Goal: Information Seeking & Learning: Learn about a topic

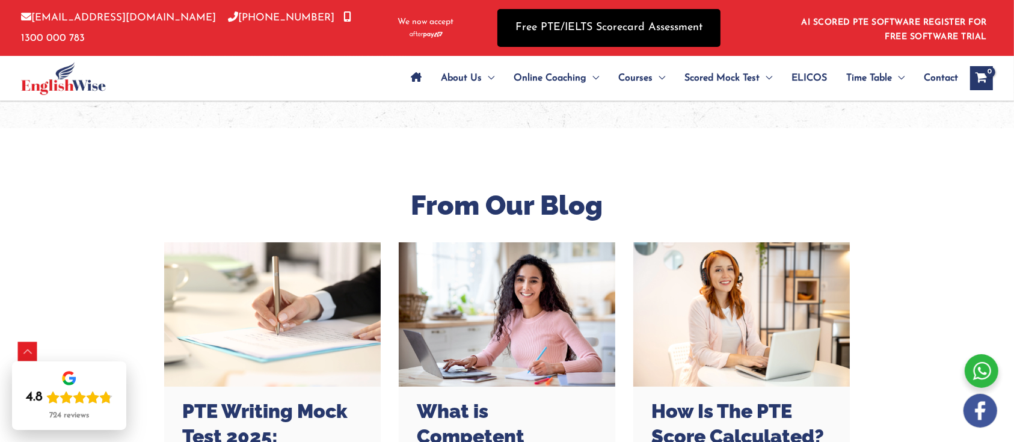
scroll to position [442, 0]
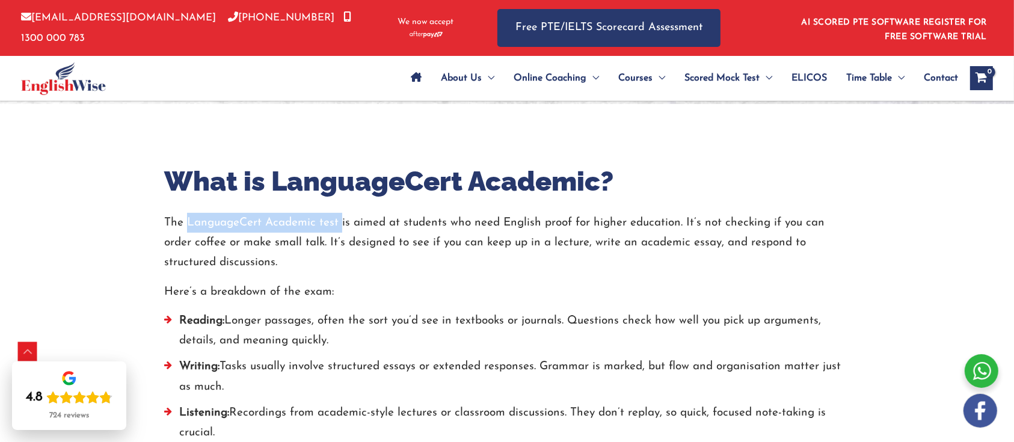
drag, startPoint x: 340, startPoint y: 219, endPoint x: 187, endPoint y: 219, distance: 153.4
click at [187, 219] on p "The LanguageCert Academic test is aimed at students who need English proof for …" at bounding box center [507, 243] width 686 height 60
copy p "LanguageCert Academic test"
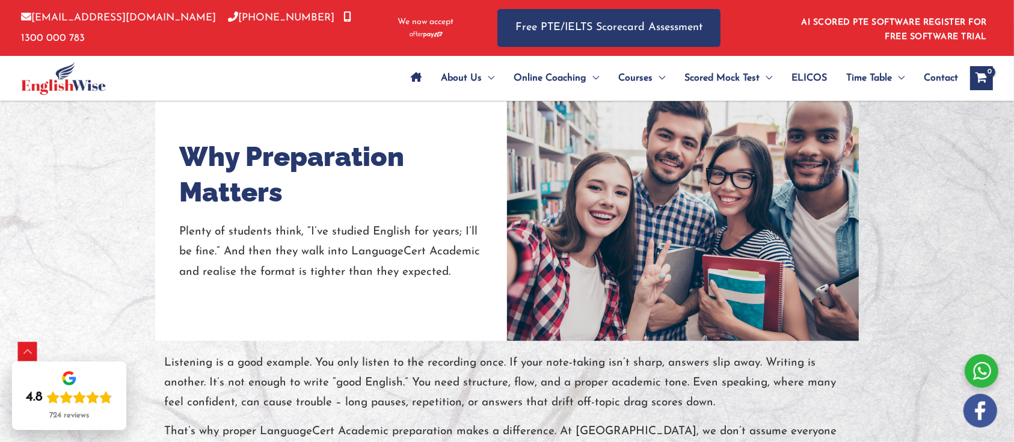
scroll to position [1083, 0]
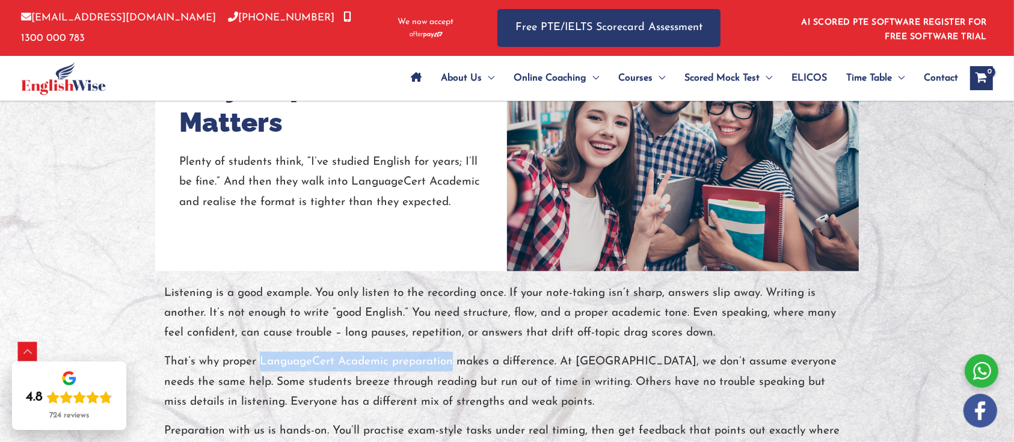
drag, startPoint x: 452, startPoint y: 356, endPoint x: 261, endPoint y: 357, distance: 191.3
click at [261, 357] on p "That’s why proper LanguageCert Academic preparation makes a difference. At [GEO…" at bounding box center [507, 382] width 686 height 60
copy p "LanguageCert Academic preparation"
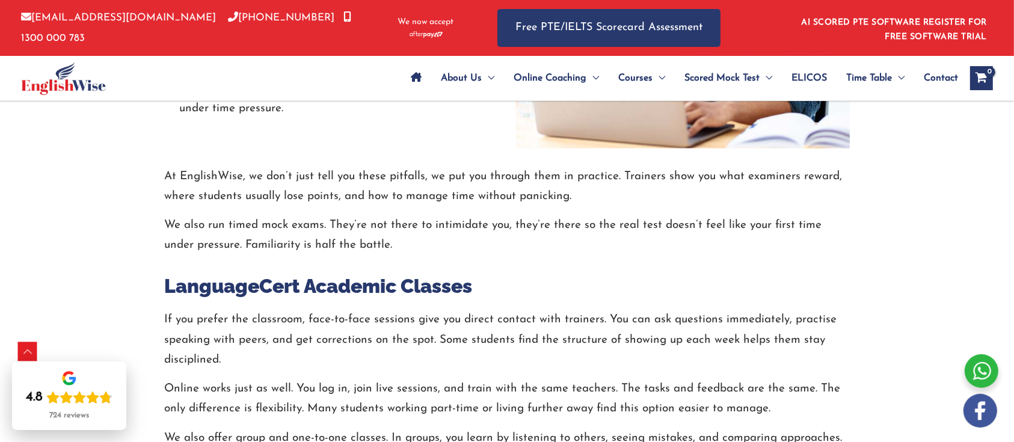
scroll to position [2491, 0]
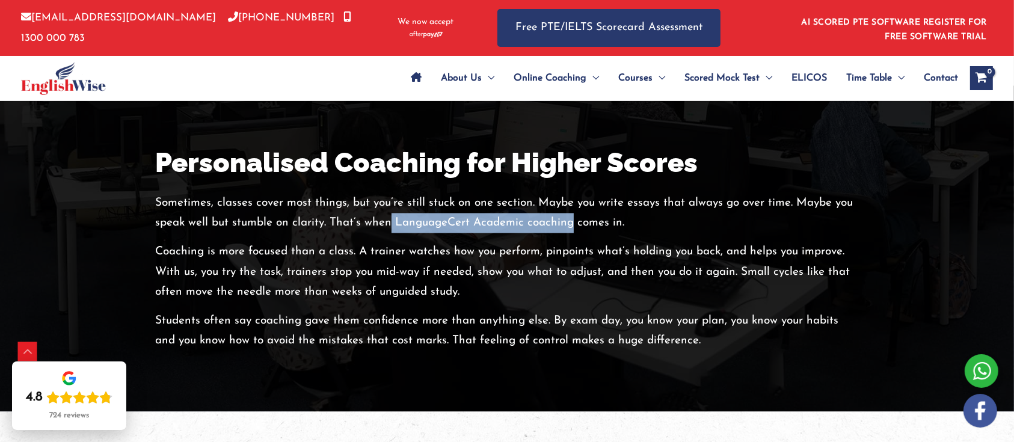
drag, startPoint x: 570, startPoint y: 224, endPoint x: 391, endPoint y: 222, distance: 179.3
click at [391, 222] on p "Sometimes, classes cover most things, but you’re still stuck on one section. Ma…" at bounding box center [507, 213] width 704 height 40
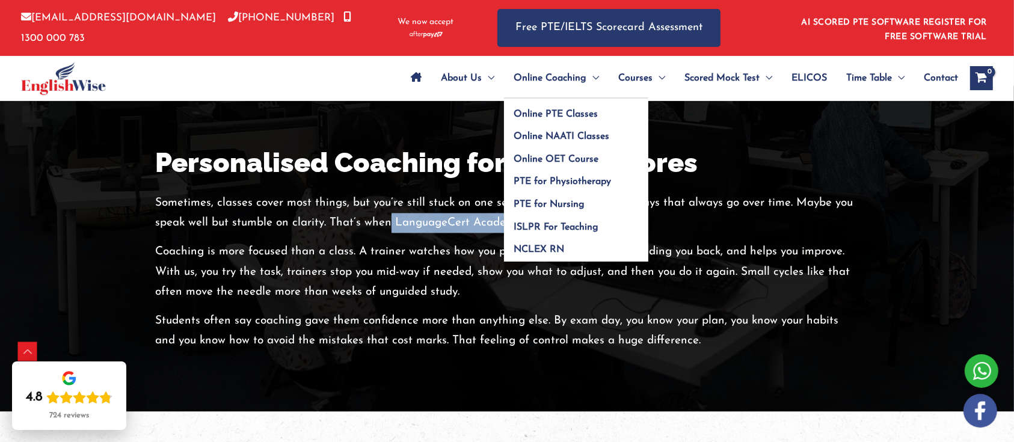
copy p "LanguageCert Academic coaching"
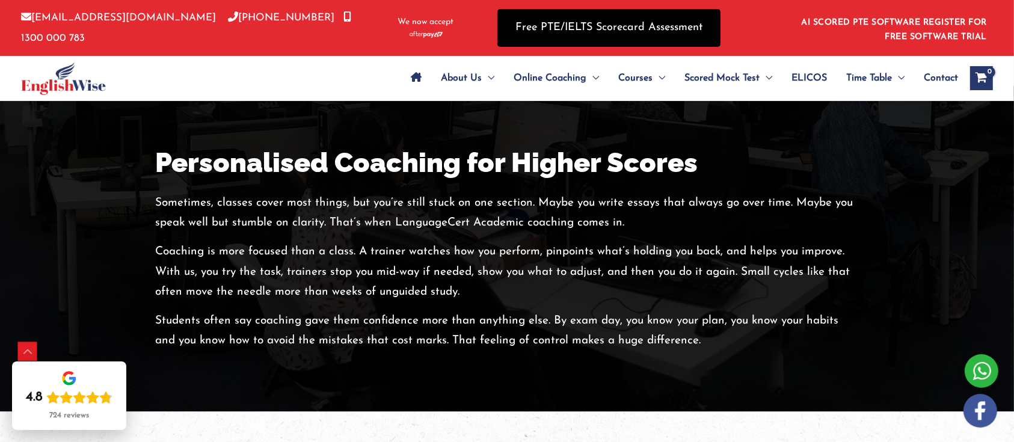
scroll to position [1222, 0]
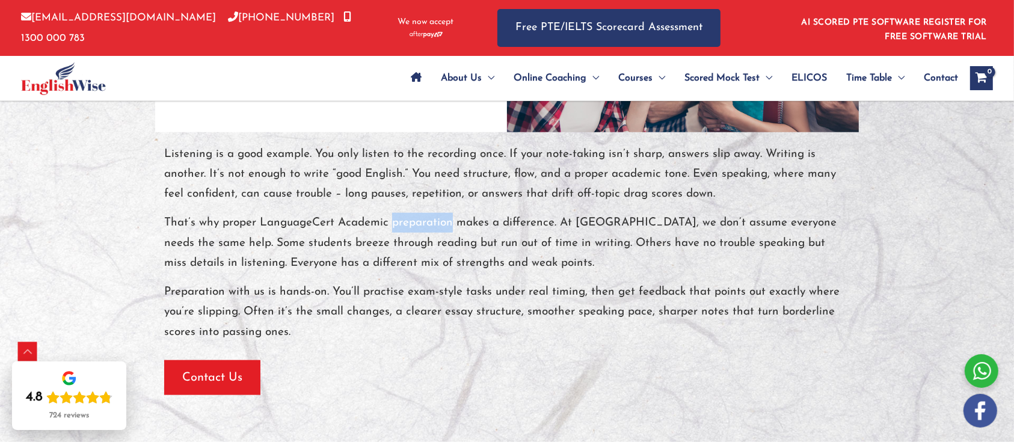
drag, startPoint x: 392, startPoint y: 221, endPoint x: 452, endPoint y: 219, distance: 60.8
click at [452, 219] on p "That’s why proper LanguageCert Academic preparation makes a difference. At [GEO…" at bounding box center [507, 243] width 686 height 60
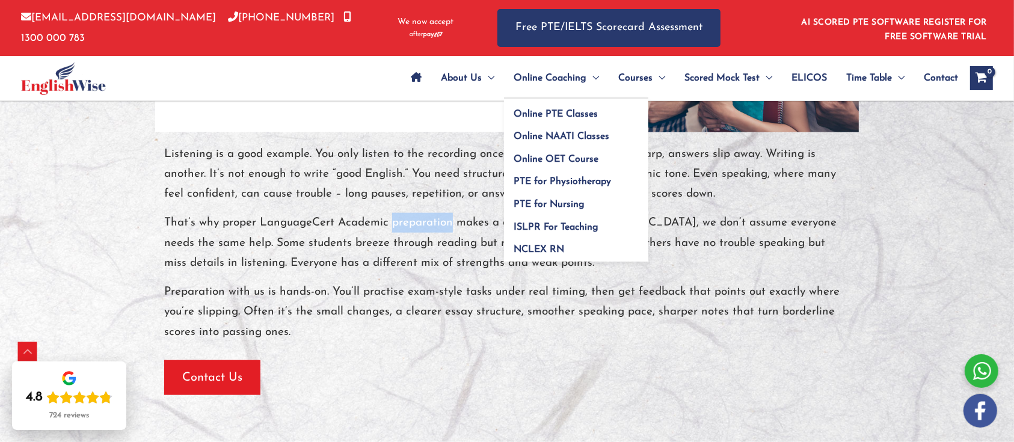
copy p "preparation"
